Goal: Communication & Community: Connect with others

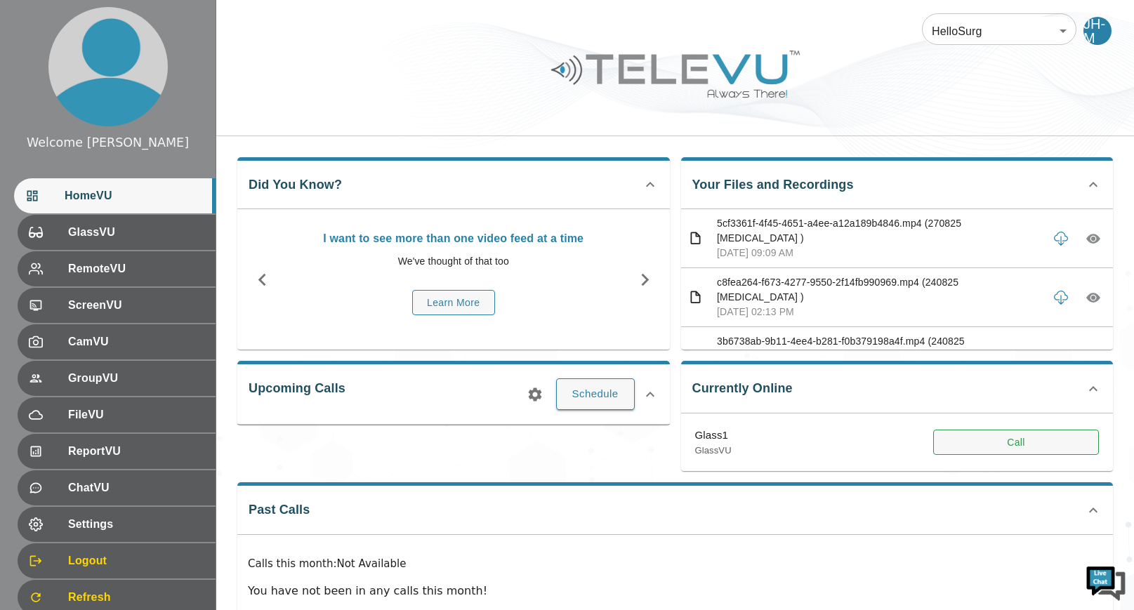
click at [1035, 438] on button "Call" at bounding box center [1017, 443] width 166 height 26
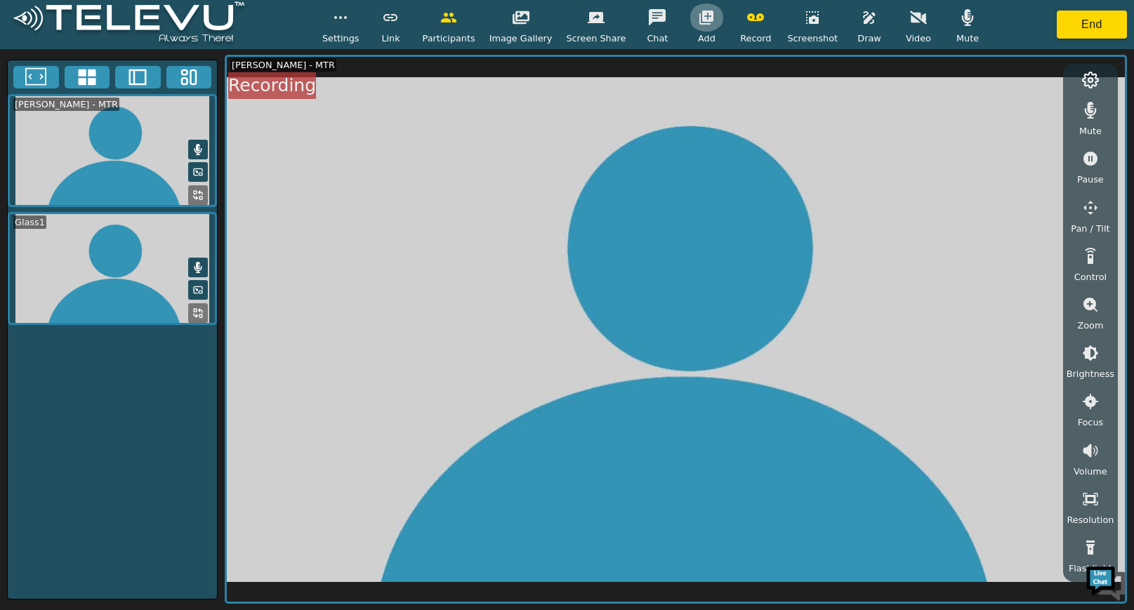
click at [705, 19] on icon "button" at bounding box center [707, 18] width 14 height 14
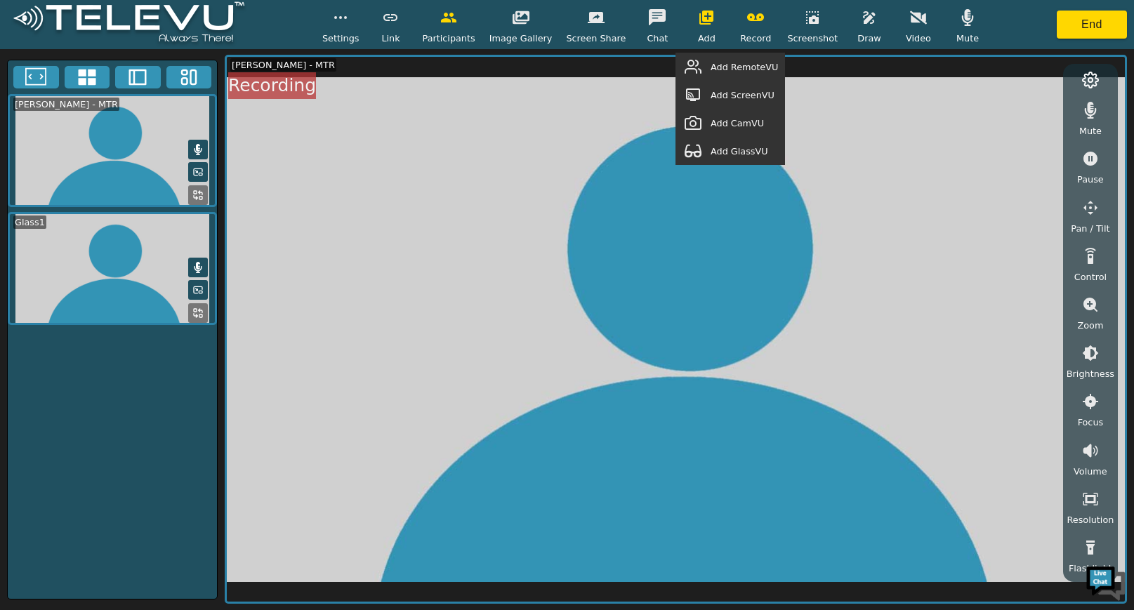
click at [732, 150] on span "Add GlassVU" at bounding box center [740, 151] width 58 height 13
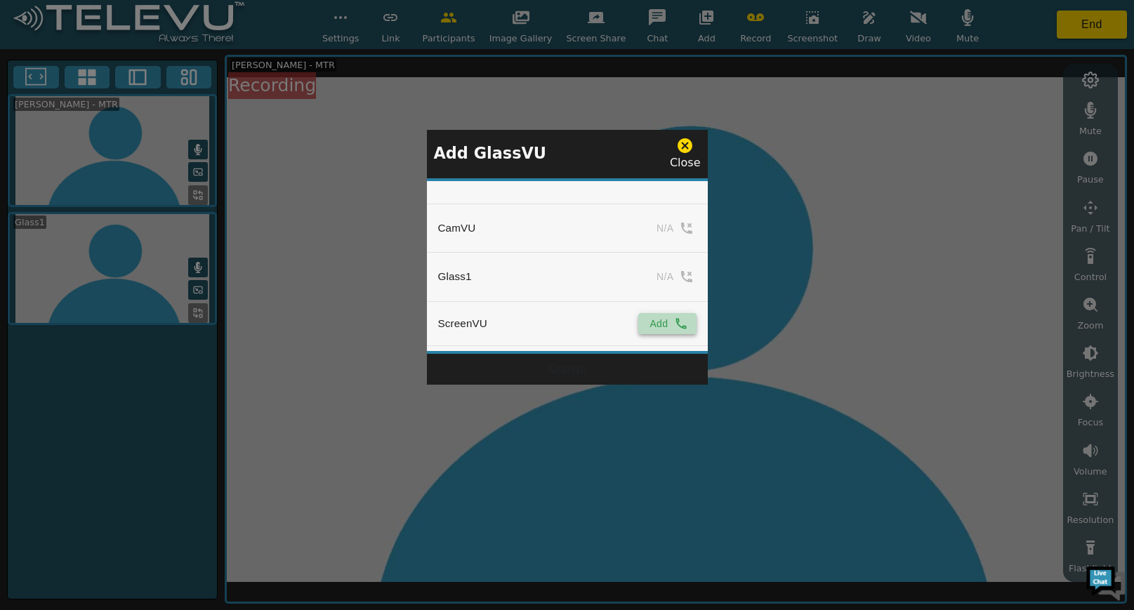
click at [674, 328] on icon "simple table" at bounding box center [681, 324] width 14 height 14
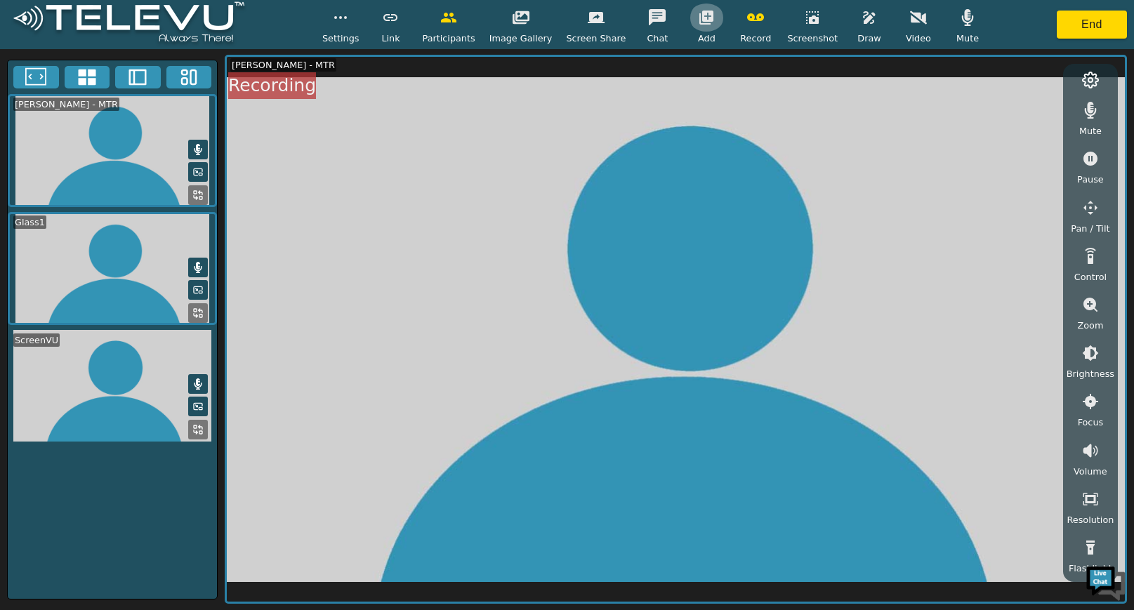
click at [700, 11] on icon "button" at bounding box center [707, 18] width 14 height 14
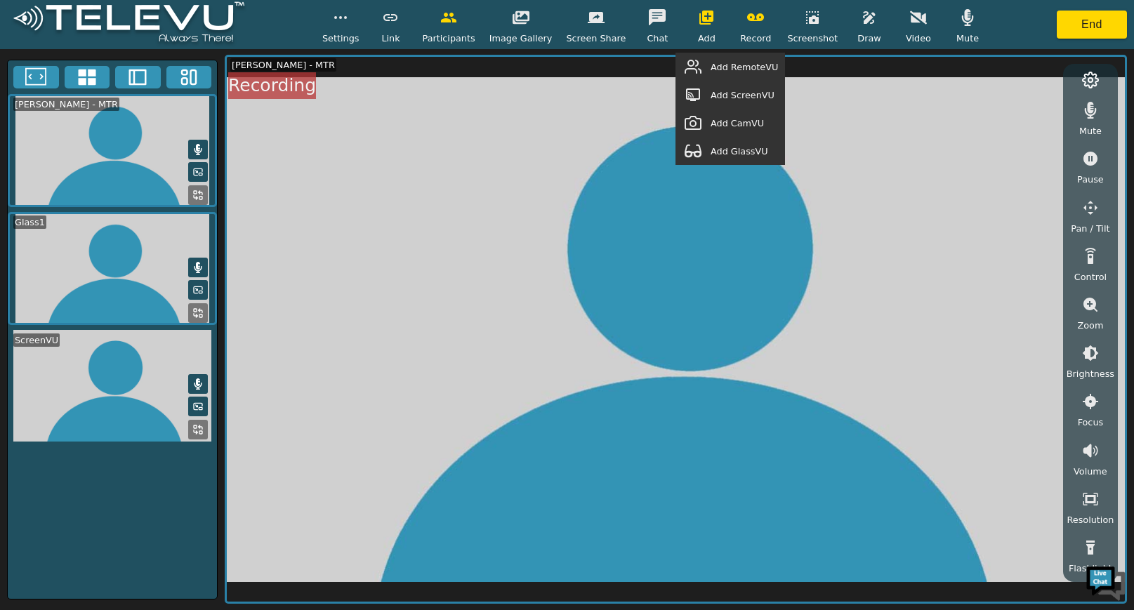
click at [732, 71] on span "Add RemoteVU" at bounding box center [744, 66] width 67 height 13
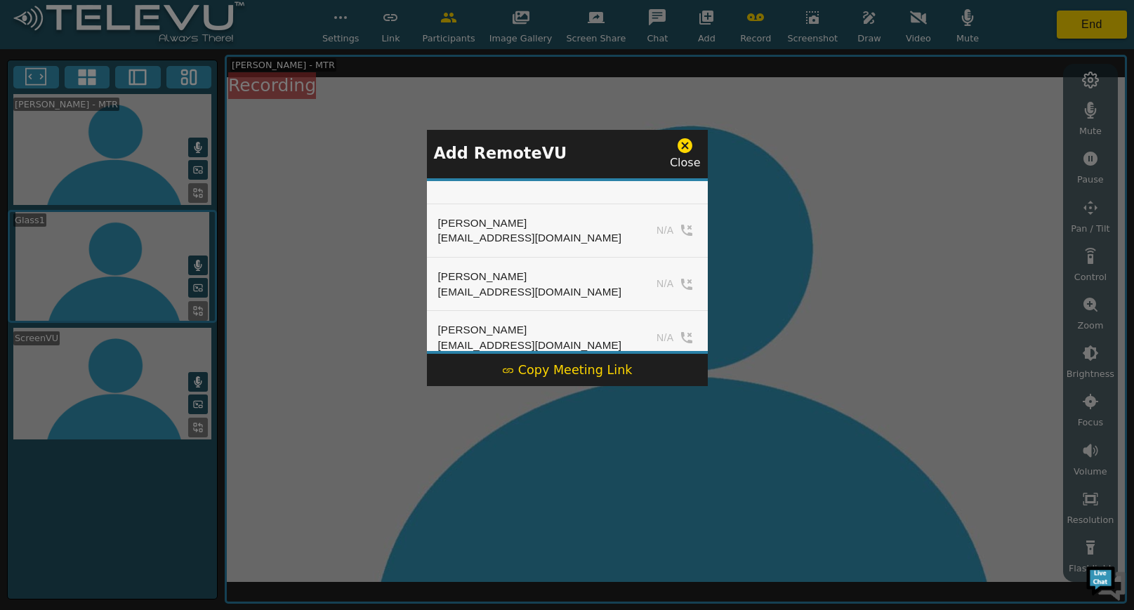
click at [577, 370] on div "Copy Meeting Link" at bounding box center [567, 370] width 131 height 18
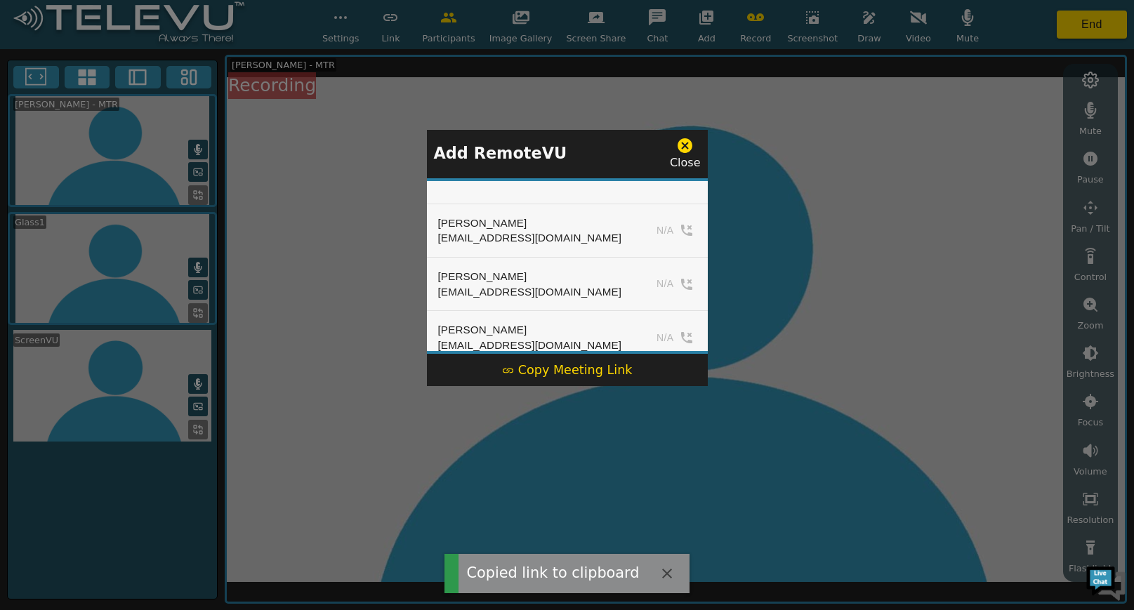
click at [688, 143] on icon at bounding box center [685, 146] width 18 height 18
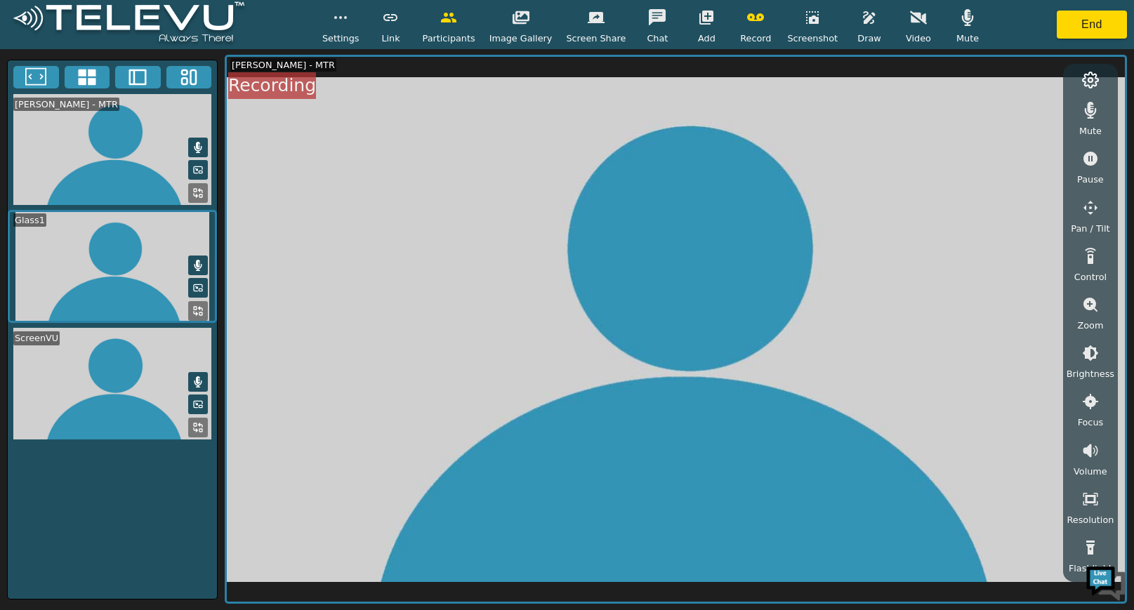
click at [1097, 357] on button "button" at bounding box center [1090, 353] width 35 height 28
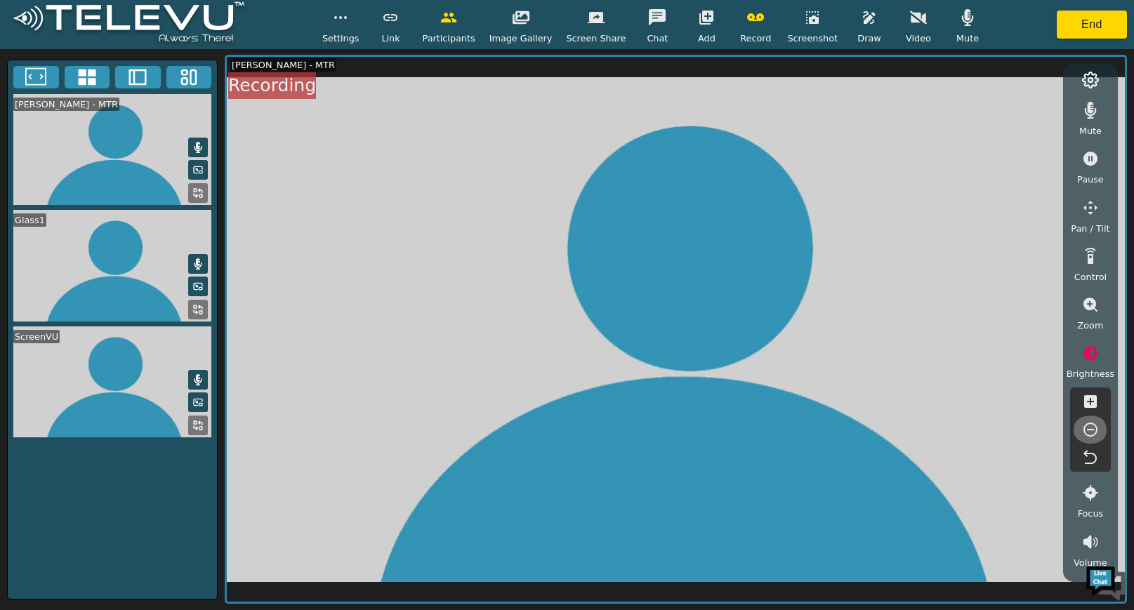
click at [1089, 425] on icon "button" at bounding box center [1090, 429] width 17 height 17
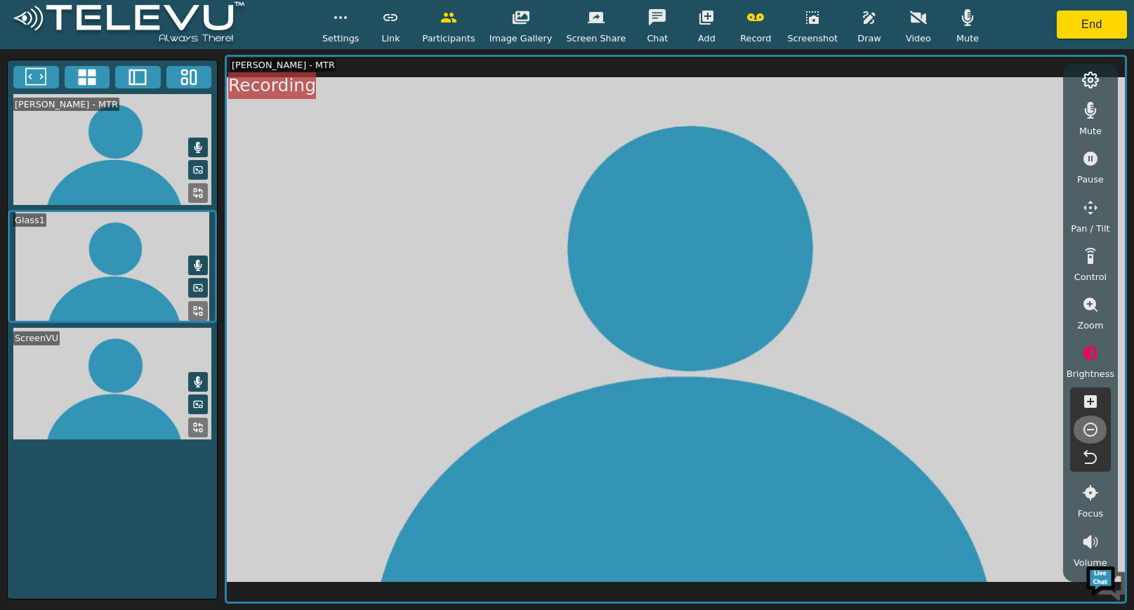
click at [1089, 425] on icon "button" at bounding box center [1090, 429] width 17 height 17
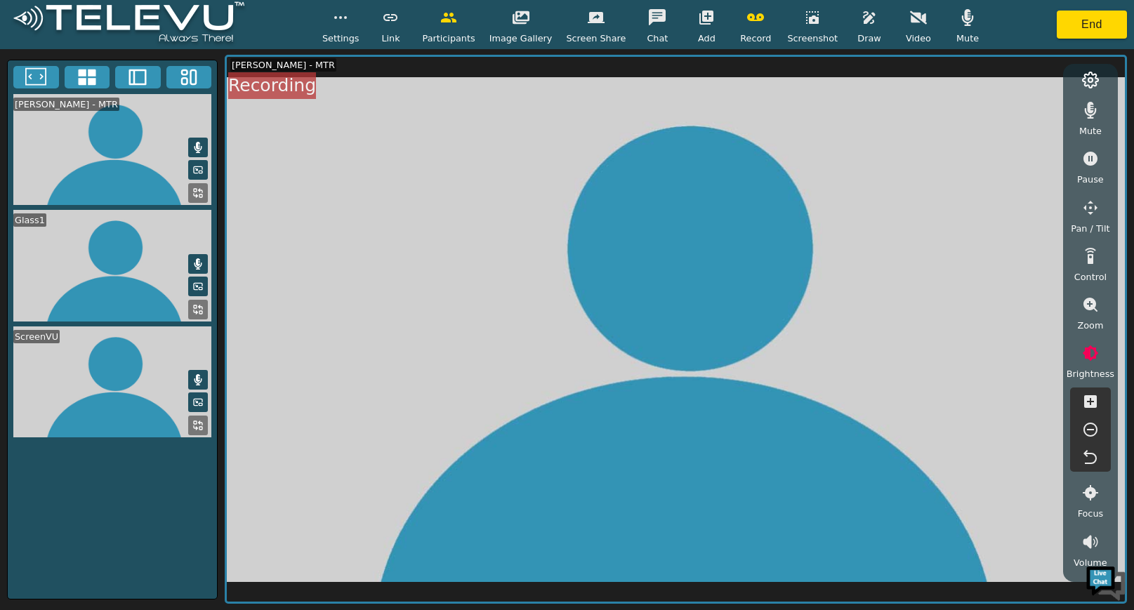
click at [201, 306] on icon at bounding box center [197, 309] width 11 height 11
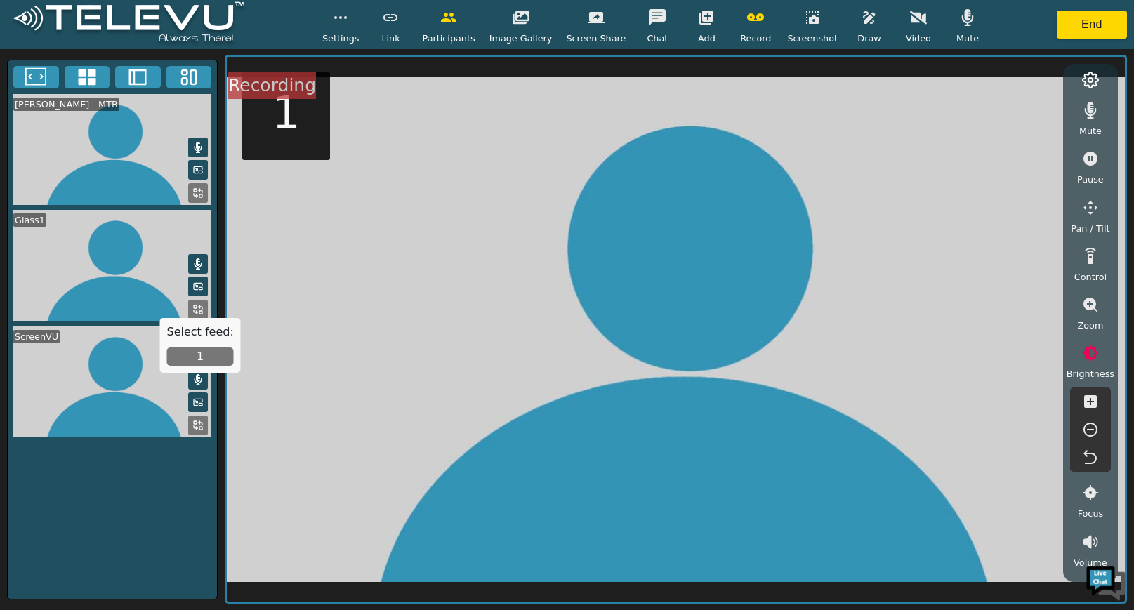
click at [204, 357] on button "1" at bounding box center [200, 357] width 67 height 18
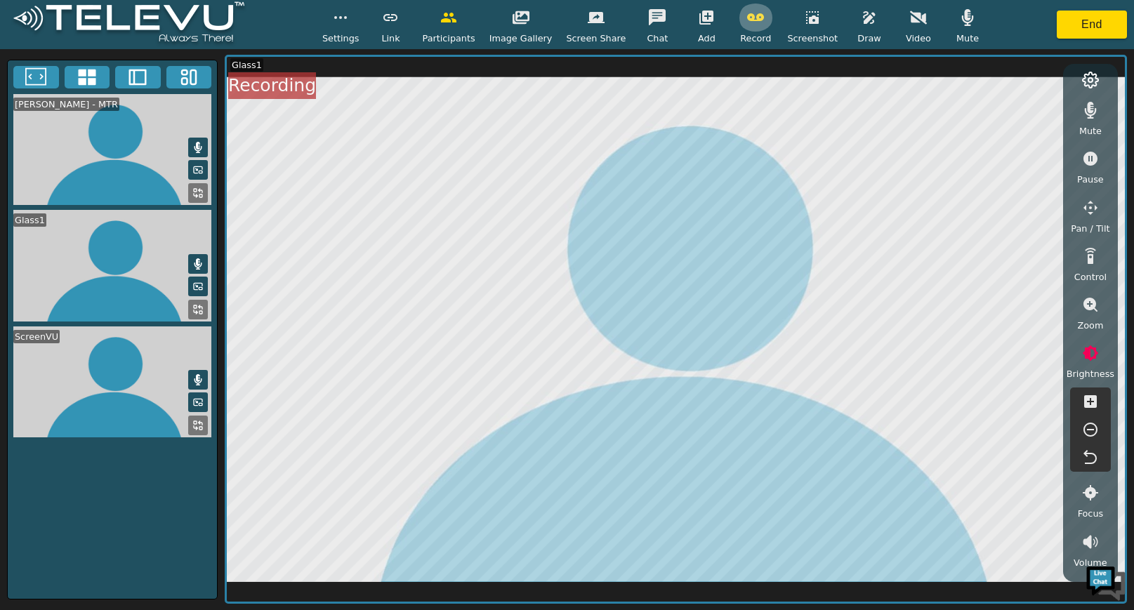
click at [748, 22] on icon "button" at bounding box center [755, 17] width 17 height 17
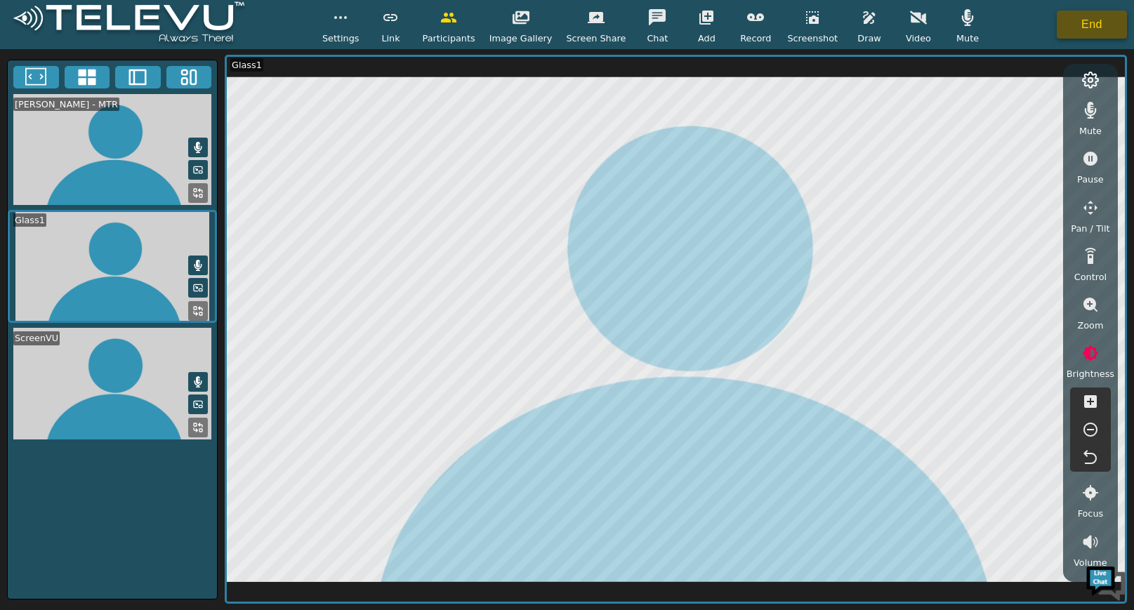
click at [1083, 13] on button "End" at bounding box center [1092, 25] width 70 height 28
